Goal: Information Seeking & Learning: Learn about a topic

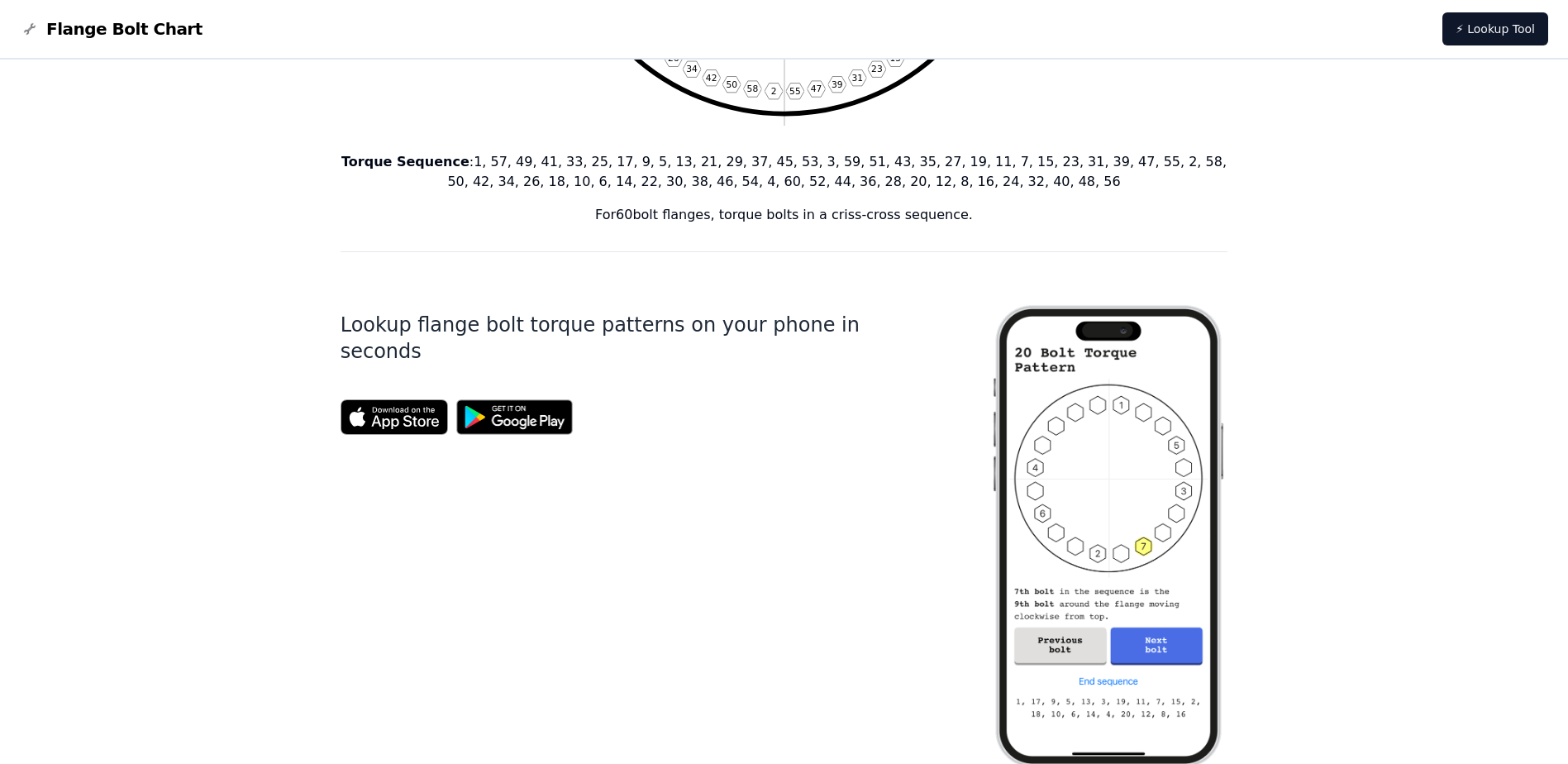
scroll to position [83, 0]
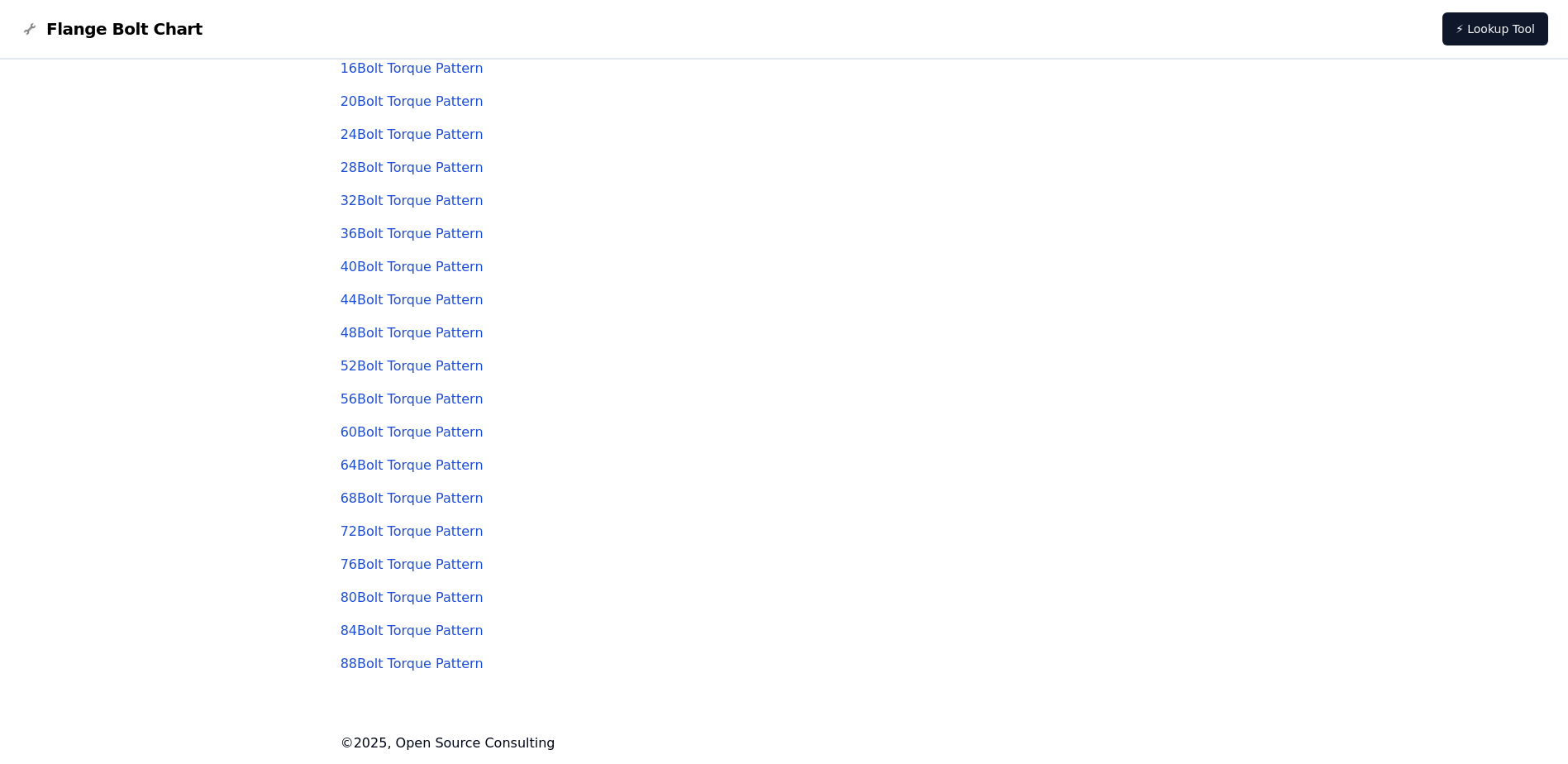
scroll to position [192, 0]
click at [417, 428] on link "60 Bolt Torque Pattern" at bounding box center [412, 429] width 143 height 15
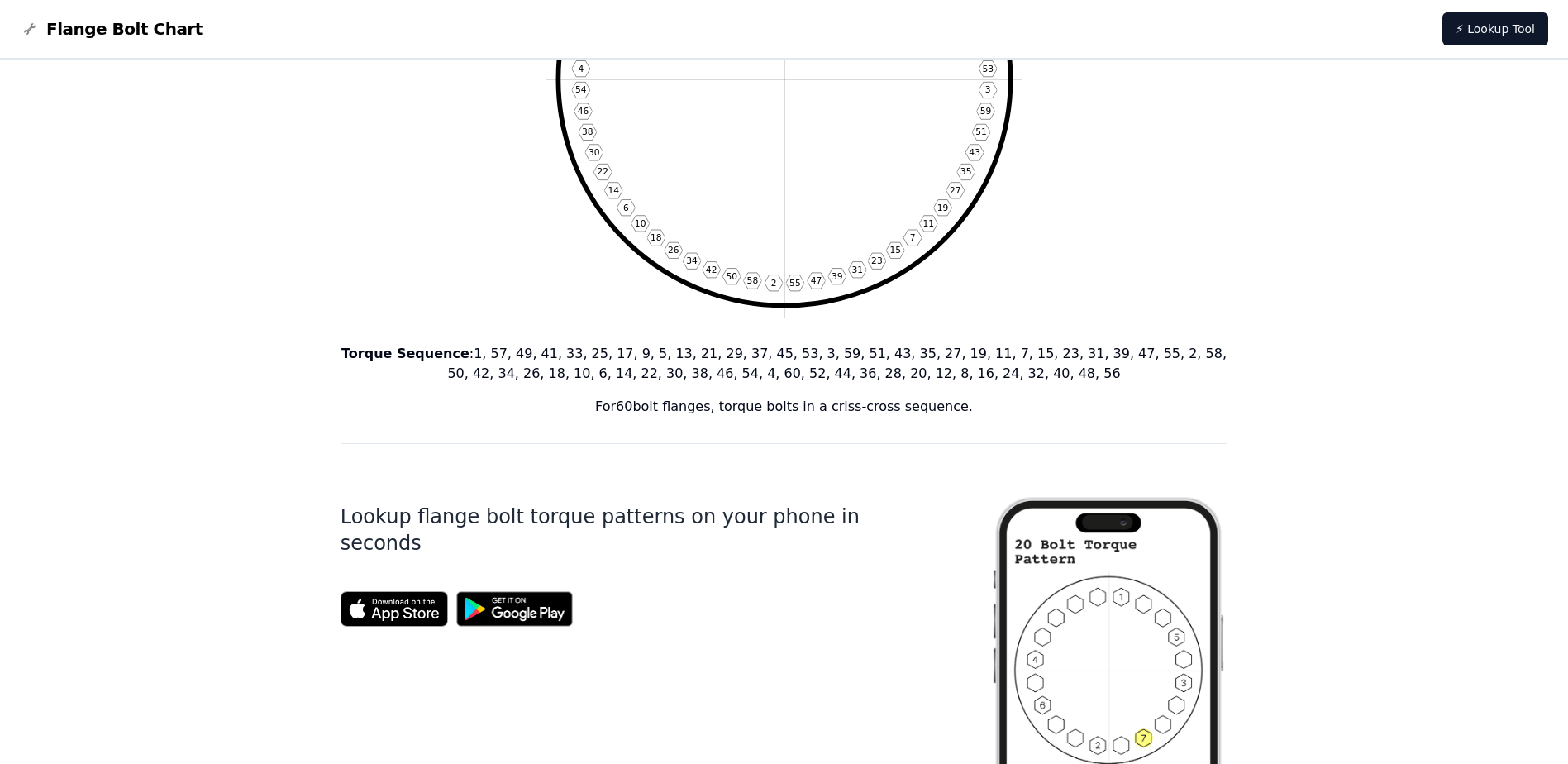
scroll to position [579, 0]
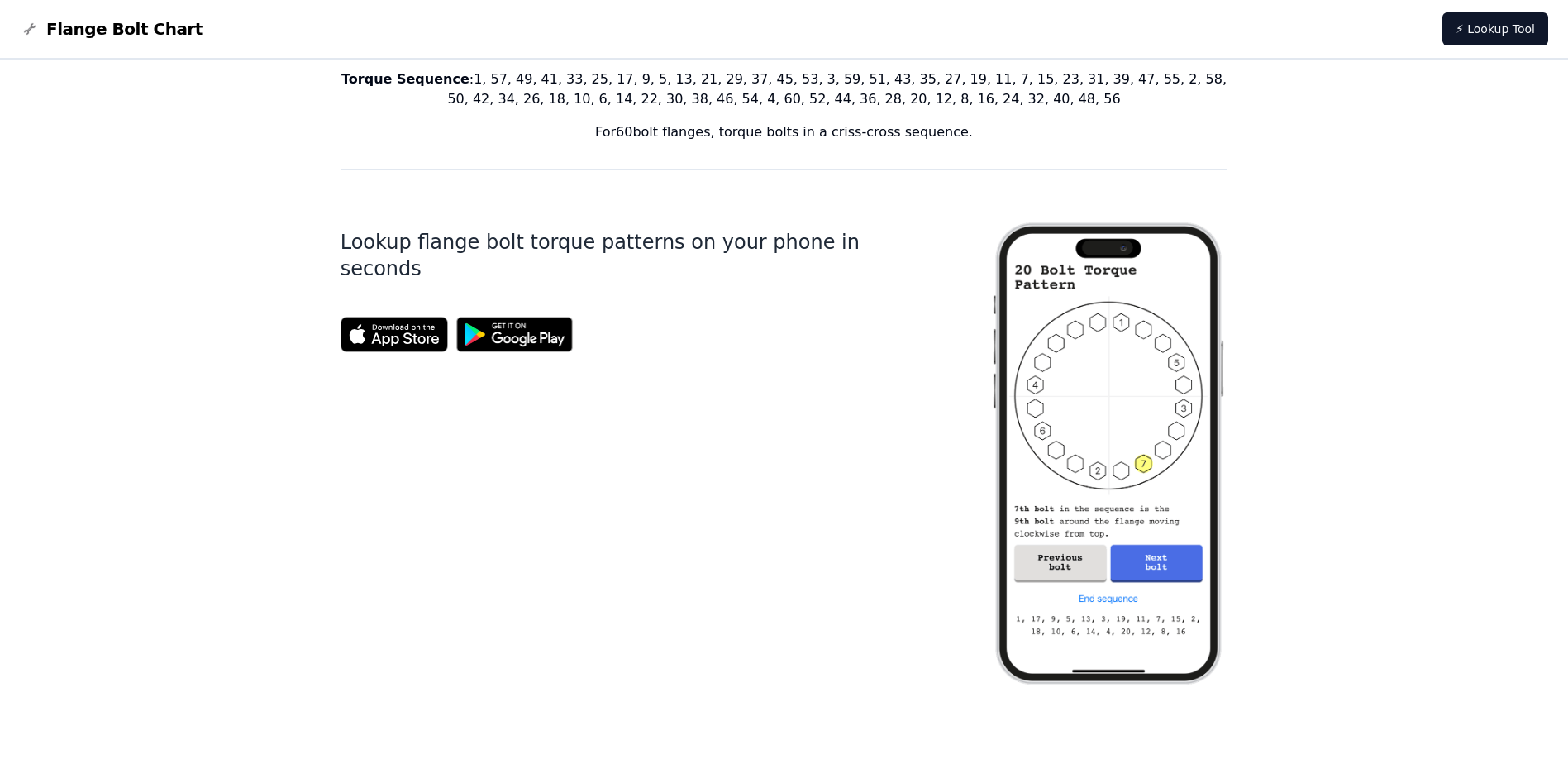
click at [519, 311] on img at bounding box center [515, 334] width 134 height 52
